Goal: Task Accomplishment & Management: Use online tool/utility

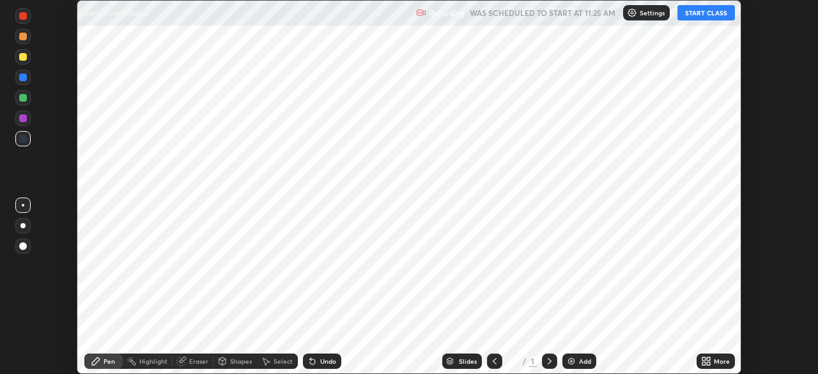
scroll to position [374, 818]
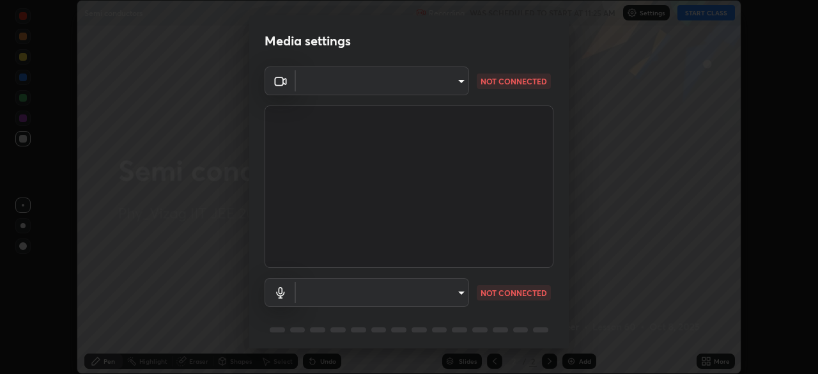
type input "dce5bc2736ddde787903399fd8361076013b722105b02d572ad2342202e2980c"
type input "communications"
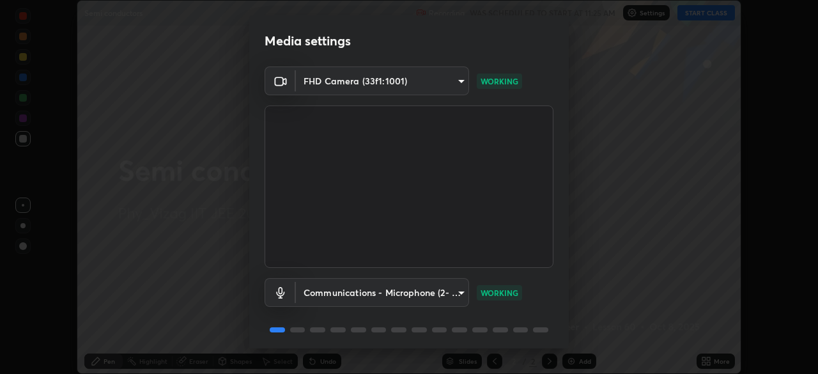
scroll to position [45, 0]
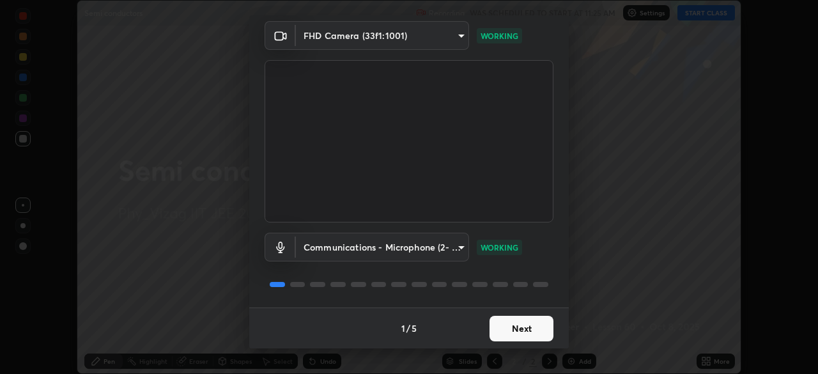
click at [518, 327] on button "Next" at bounding box center [522, 329] width 64 height 26
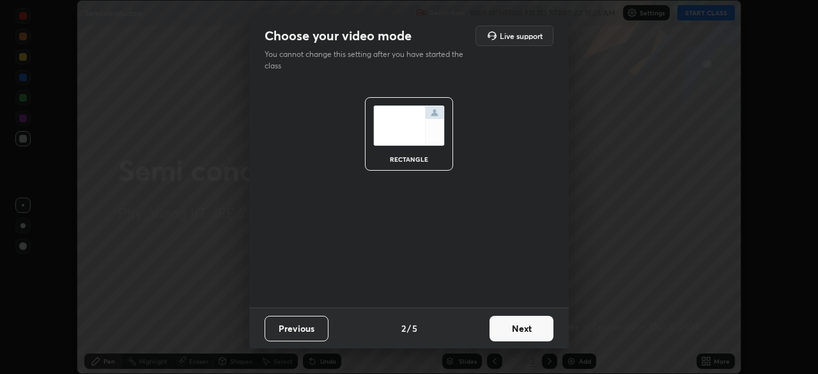
scroll to position [0, 0]
click at [519, 332] on button "Next" at bounding box center [522, 329] width 64 height 26
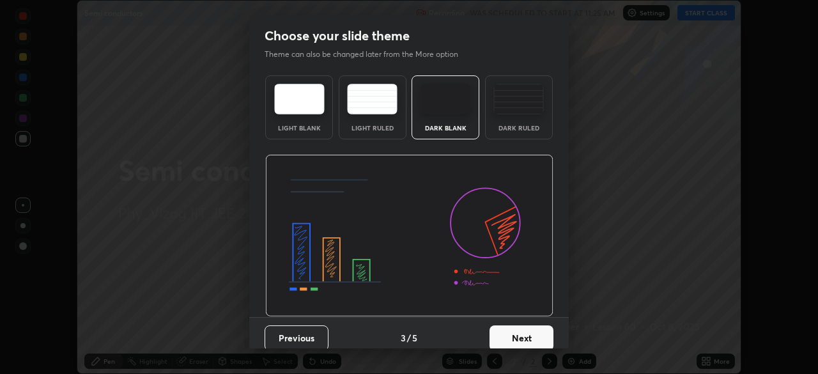
click at [528, 125] on div "Dark Ruled" at bounding box center [518, 128] width 51 height 6
click at [527, 341] on button "Next" at bounding box center [522, 338] width 64 height 26
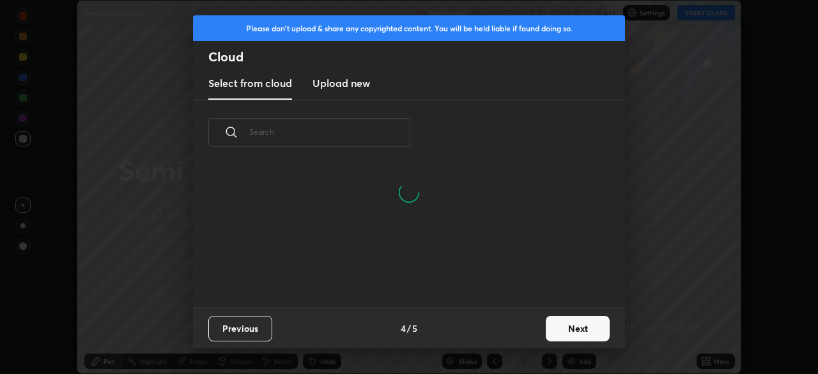
click at [575, 327] on button "Next" at bounding box center [578, 329] width 64 height 26
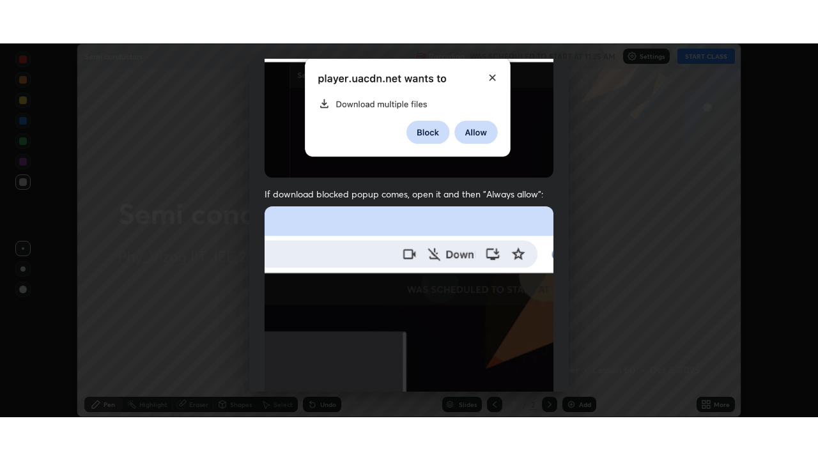
scroll to position [306, 0]
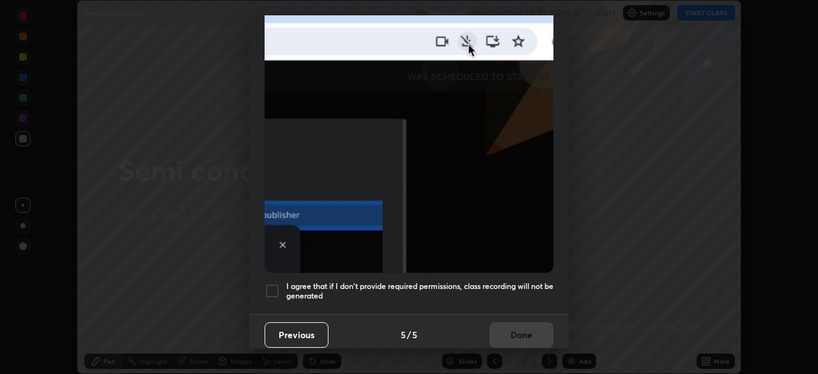
click at [275, 284] on div at bounding box center [272, 290] width 15 height 15
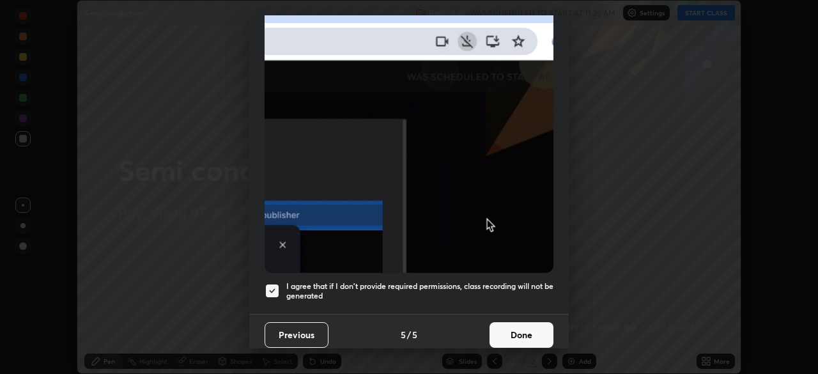
click at [516, 330] on button "Done" at bounding box center [522, 335] width 64 height 26
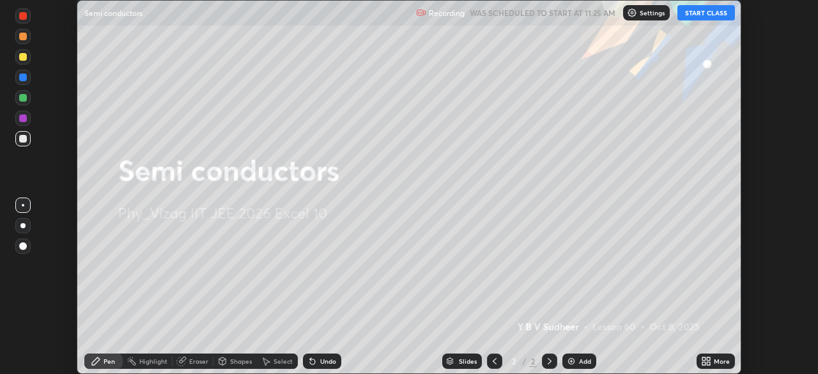
click at [579, 358] on div "Add" at bounding box center [585, 361] width 12 height 6
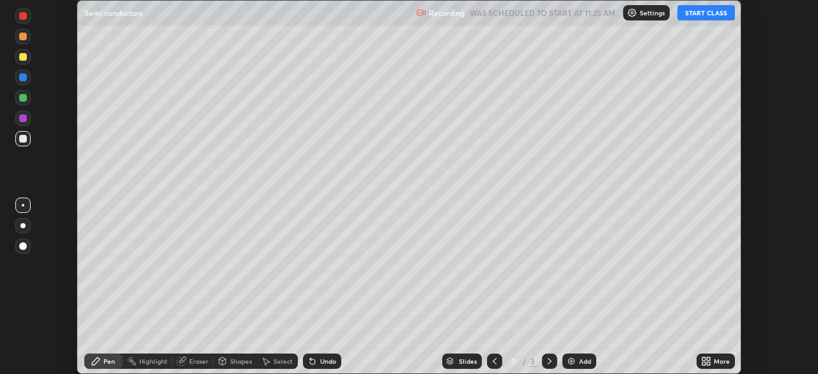
click at [708, 359] on icon at bounding box center [708, 358] width 3 height 3
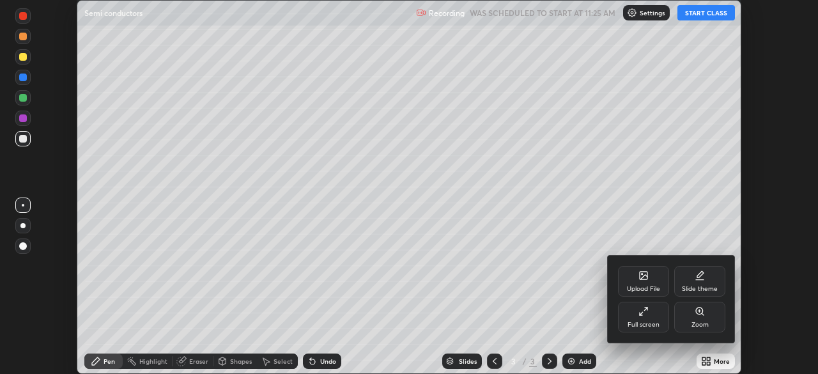
click at [646, 313] on icon at bounding box center [644, 311] width 10 height 10
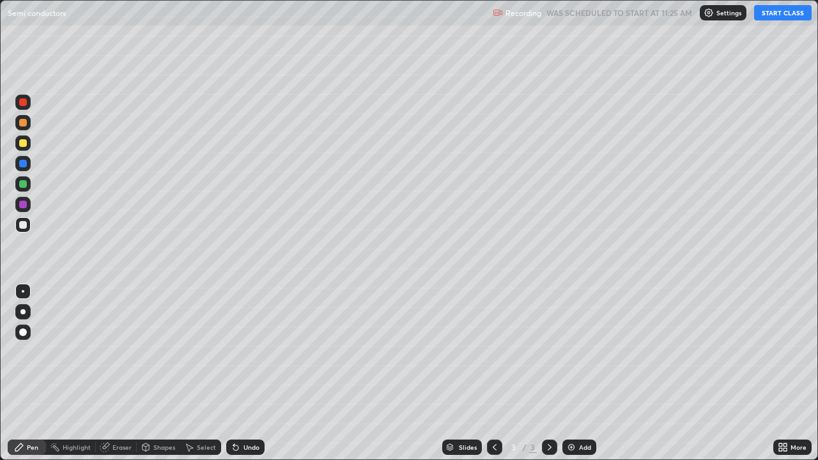
scroll to position [460, 818]
click at [772, 13] on button "START CLASS" at bounding box center [783, 12] width 58 height 15
click at [29, 309] on div at bounding box center [22, 311] width 15 height 15
click at [244, 373] on div "Undo" at bounding box center [245, 447] width 38 height 15
click at [245, 373] on div "Undo" at bounding box center [252, 447] width 16 height 6
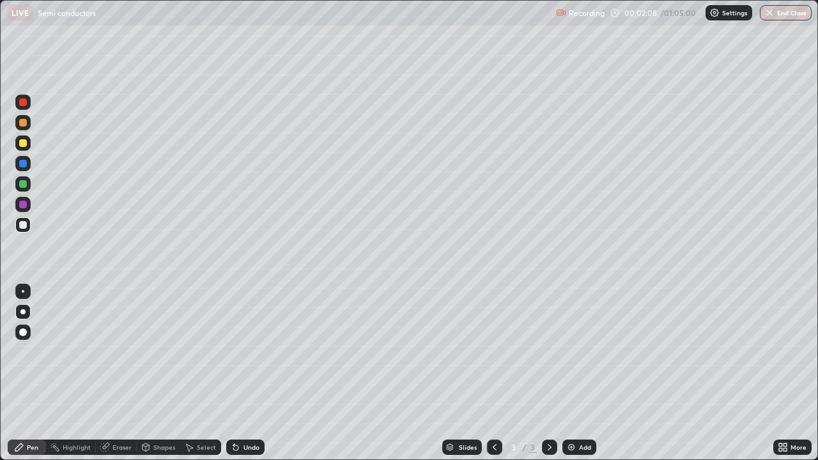
click at [234, 373] on icon at bounding box center [235, 448] width 5 height 5
click at [24, 102] on div at bounding box center [23, 102] width 8 height 8
click at [28, 228] on div at bounding box center [22, 224] width 15 height 15
click at [571, 373] on img at bounding box center [571, 447] width 10 height 10
click at [24, 123] on div at bounding box center [23, 123] width 8 height 8
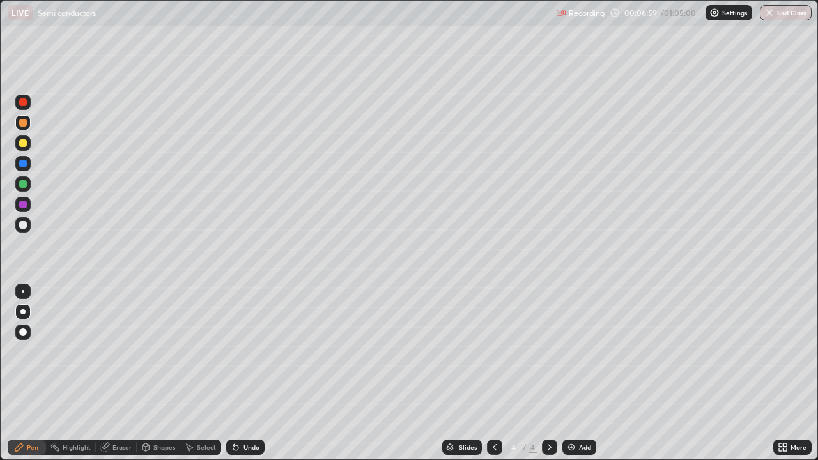
click at [125, 373] on div "Eraser" at bounding box center [122, 447] width 19 height 6
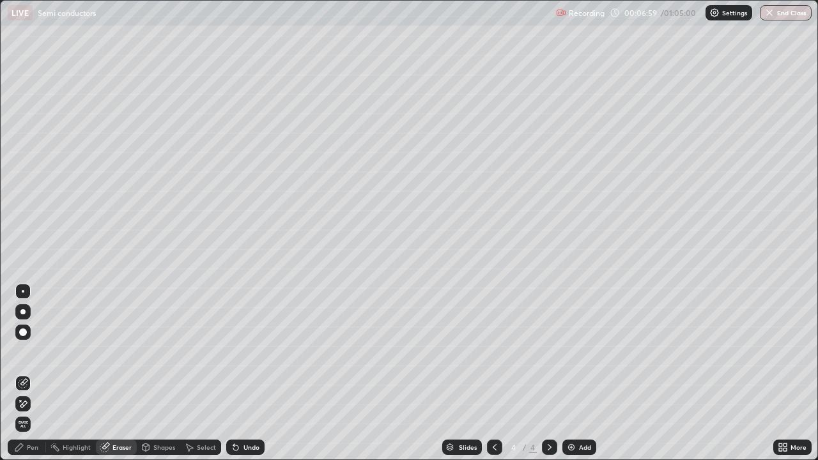
click at [23, 373] on icon at bounding box center [23, 404] width 7 height 6
click at [26, 373] on icon at bounding box center [23, 383] width 10 height 10
click at [28, 373] on div "Pen" at bounding box center [33, 447] width 12 height 6
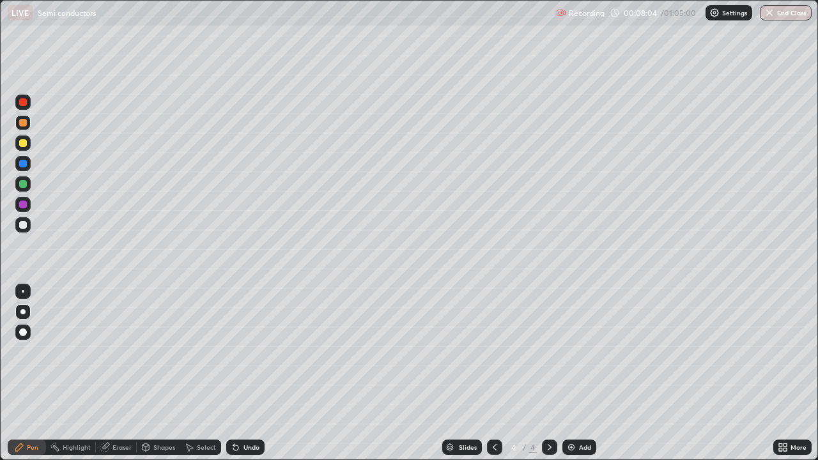
click at [119, 373] on div "Eraser" at bounding box center [122, 447] width 19 height 6
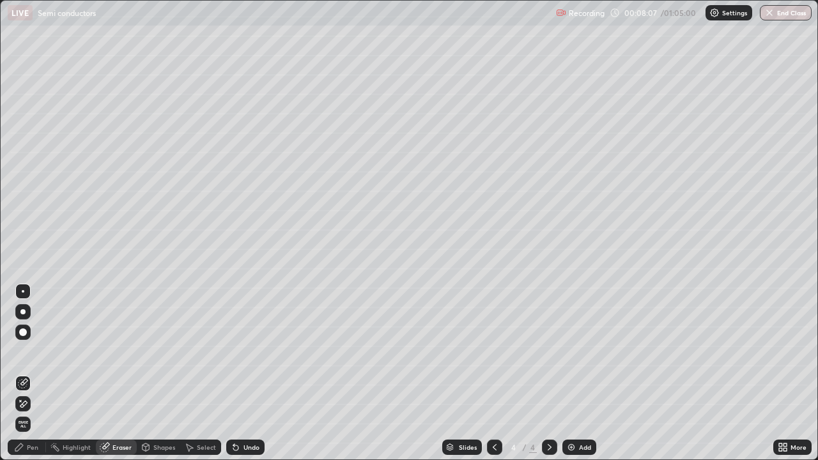
click at [36, 373] on div "Pen" at bounding box center [33, 447] width 12 height 6
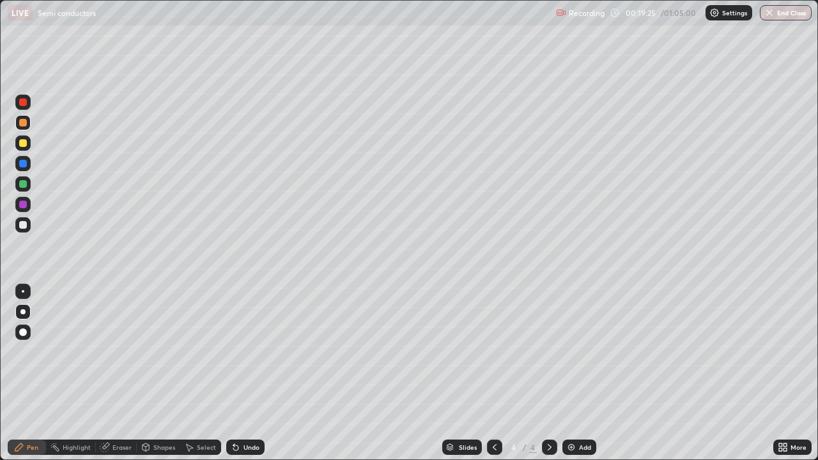
click at [571, 373] on img at bounding box center [571, 447] width 10 height 10
click at [250, 373] on div "Undo" at bounding box center [252, 447] width 16 height 6
click at [248, 373] on div "Undo" at bounding box center [252, 447] width 16 height 6
click at [27, 227] on div at bounding box center [22, 224] width 15 height 15
click at [116, 373] on div "Eraser" at bounding box center [122, 447] width 19 height 6
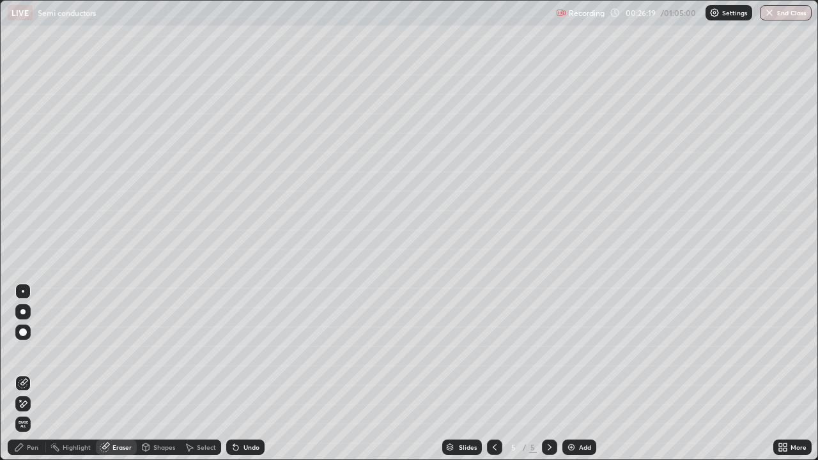
click at [34, 373] on div "Pen" at bounding box center [33, 447] width 12 height 6
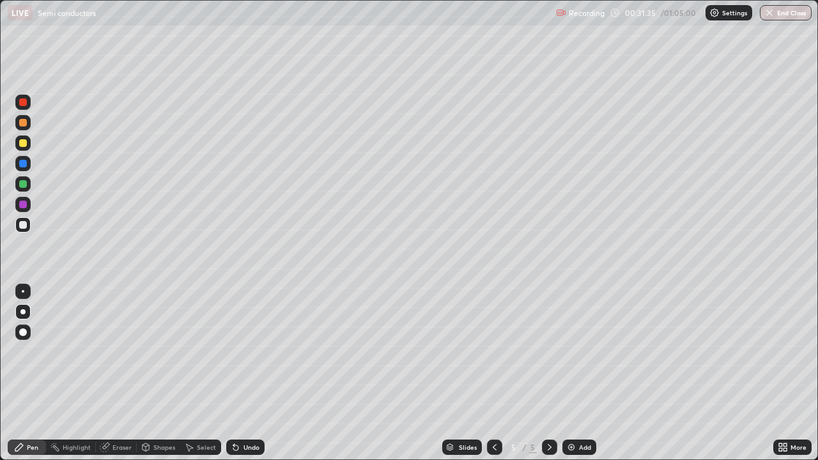
click at [571, 373] on img at bounding box center [571, 447] width 10 height 10
click at [23, 224] on div at bounding box center [23, 225] width 8 height 8
click at [247, 373] on div "Undo" at bounding box center [252, 447] width 16 height 6
click at [244, 373] on div "Undo" at bounding box center [252, 447] width 16 height 6
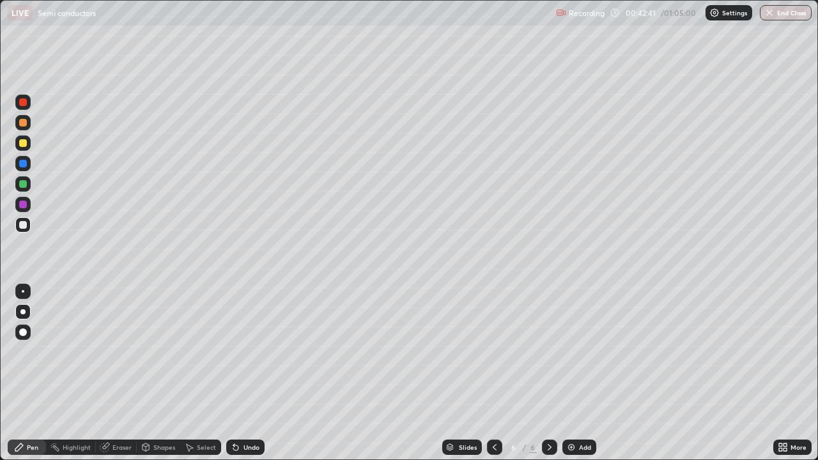
click at [568, 373] on img at bounding box center [571, 447] width 10 height 10
click at [249, 373] on div "Undo" at bounding box center [252, 447] width 16 height 6
click at [245, 373] on div "Undo" at bounding box center [252, 447] width 16 height 6
click at [238, 373] on icon at bounding box center [236, 447] width 10 height 10
click at [246, 373] on div "Undo" at bounding box center [252, 447] width 16 height 6
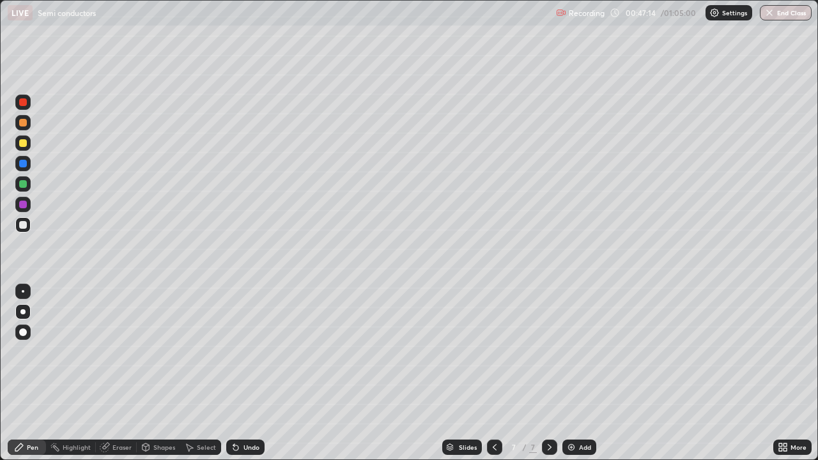
click at [245, 373] on div "Undo" at bounding box center [252, 447] width 16 height 6
click at [580, 373] on div "Add" at bounding box center [585, 447] width 12 height 6
click at [118, 373] on div "Eraser" at bounding box center [122, 447] width 19 height 6
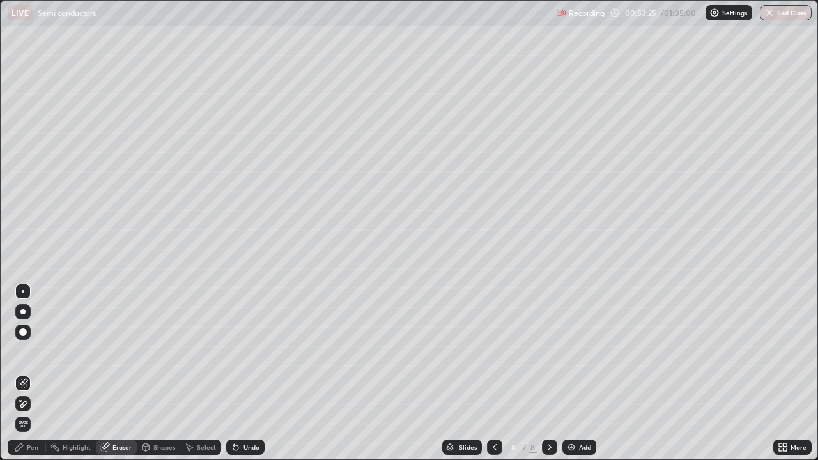
click at [36, 373] on div "Pen" at bounding box center [33, 447] width 12 height 6
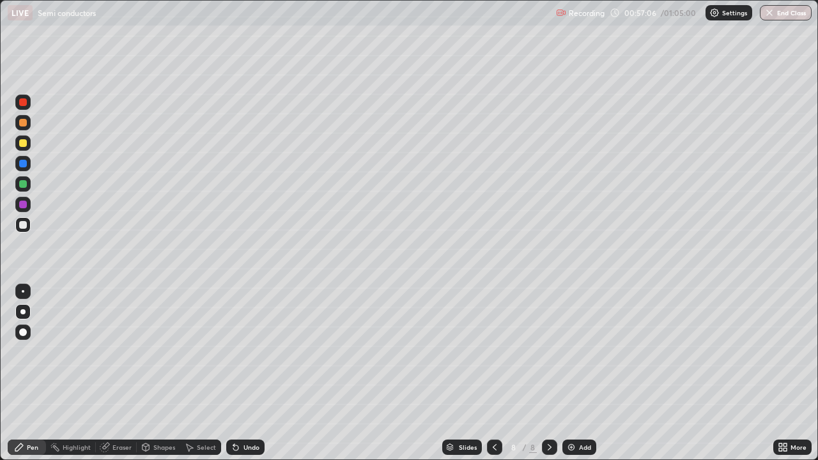
click at [240, 373] on div "Undo" at bounding box center [245, 447] width 38 height 15
click at [23, 123] on div at bounding box center [23, 123] width 8 height 8
click at [785, 10] on button "End Class" at bounding box center [786, 12] width 52 height 15
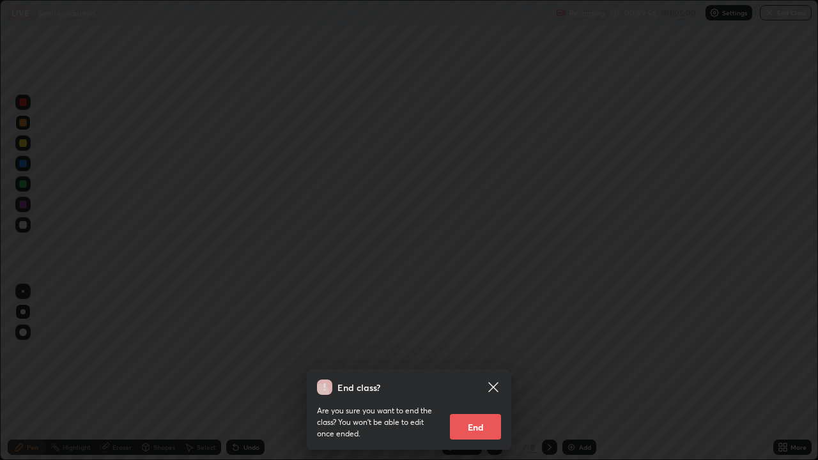
click at [477, 373] on button "End" at bounding box center [475, 427] width 51 height 26
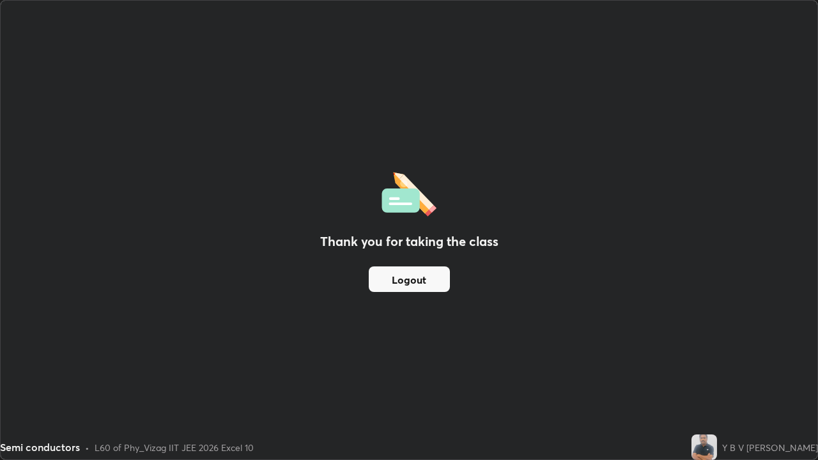
click at [419, 275] on button "Logout" at bounding box center [409, 280] width 81 height 26
